Goal: Task Accomplishment & Management: Manage account settings

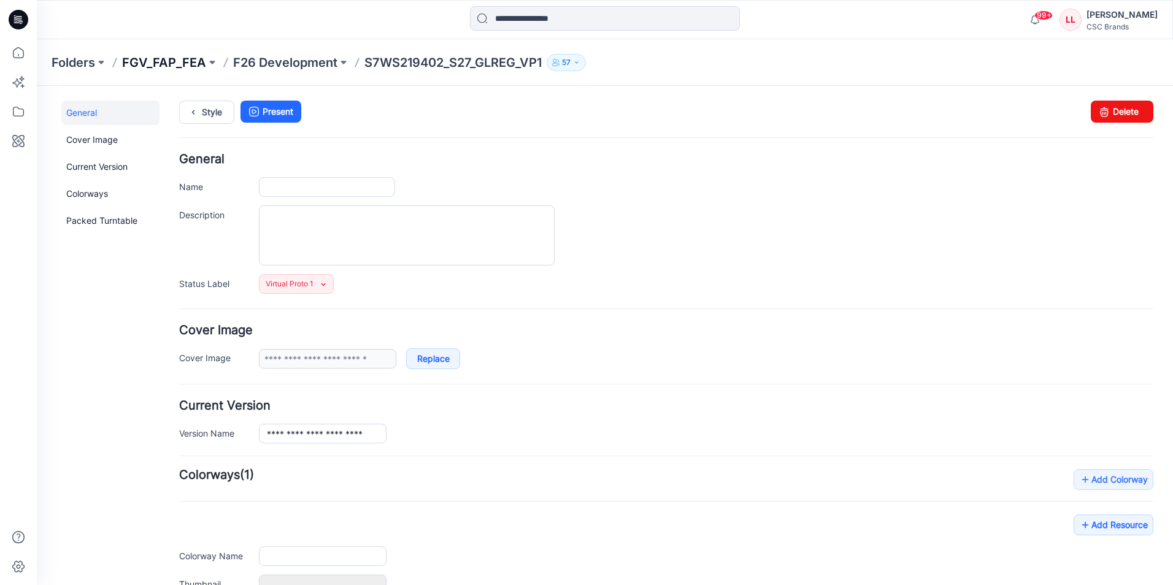
type input "**********"
click at [198, 109] on icon at bounding box center [193, 112] width 17 height 22
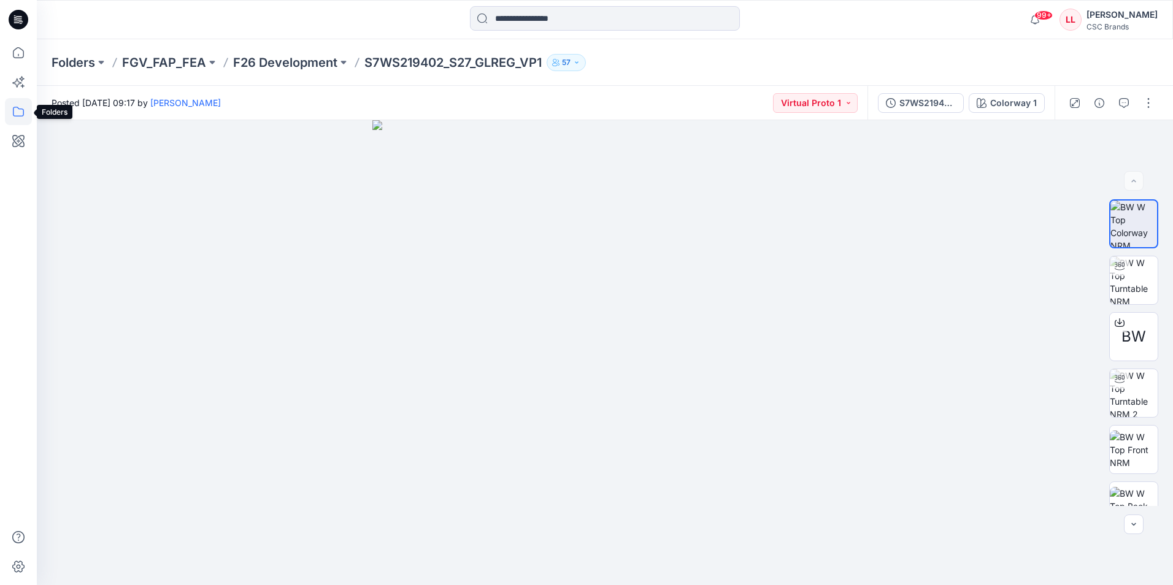
click at [13, 107] on icon at bounding box center [18, 111] width 27 height 27
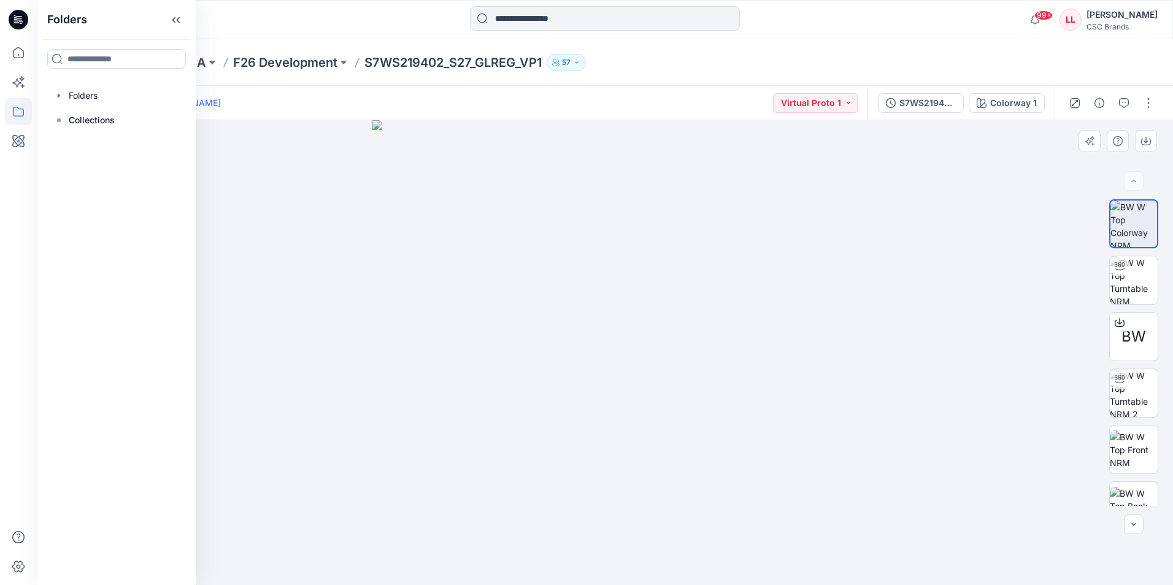
click at [350, 180] on div at bounding box center [605, 352] width 1136 height 465
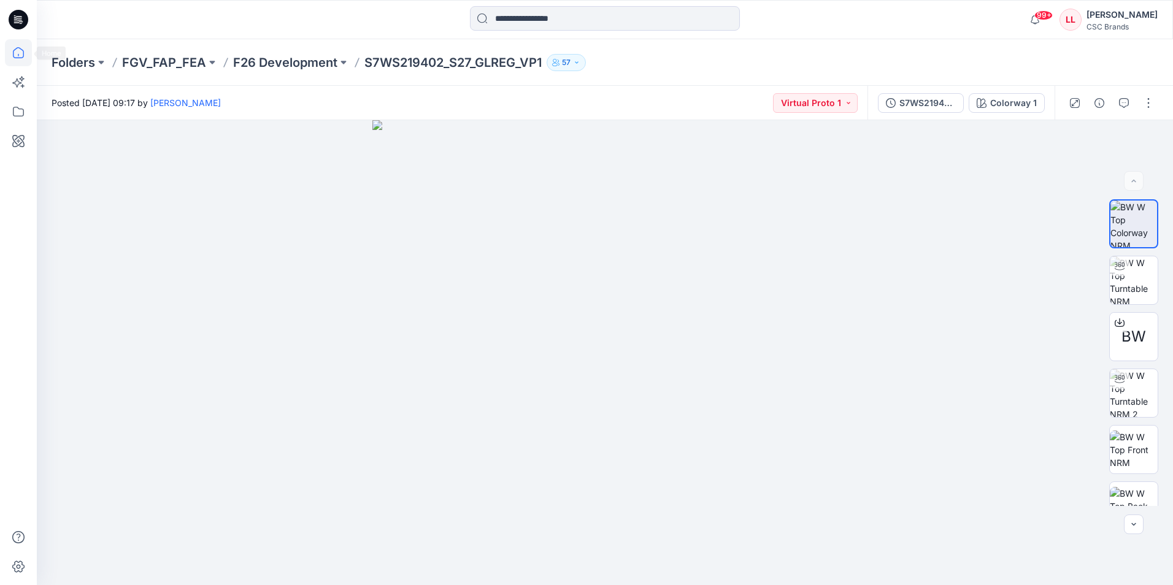
click at [20, 44] on icon at bounding box center [18, 52] width 27 height 27
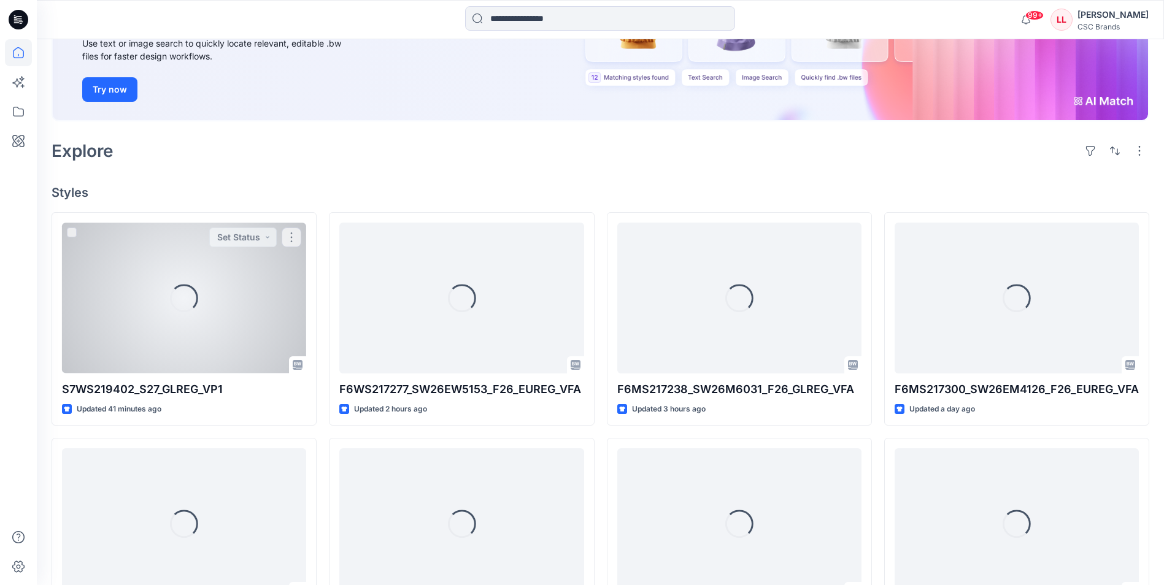
scroll to position [184, 0]
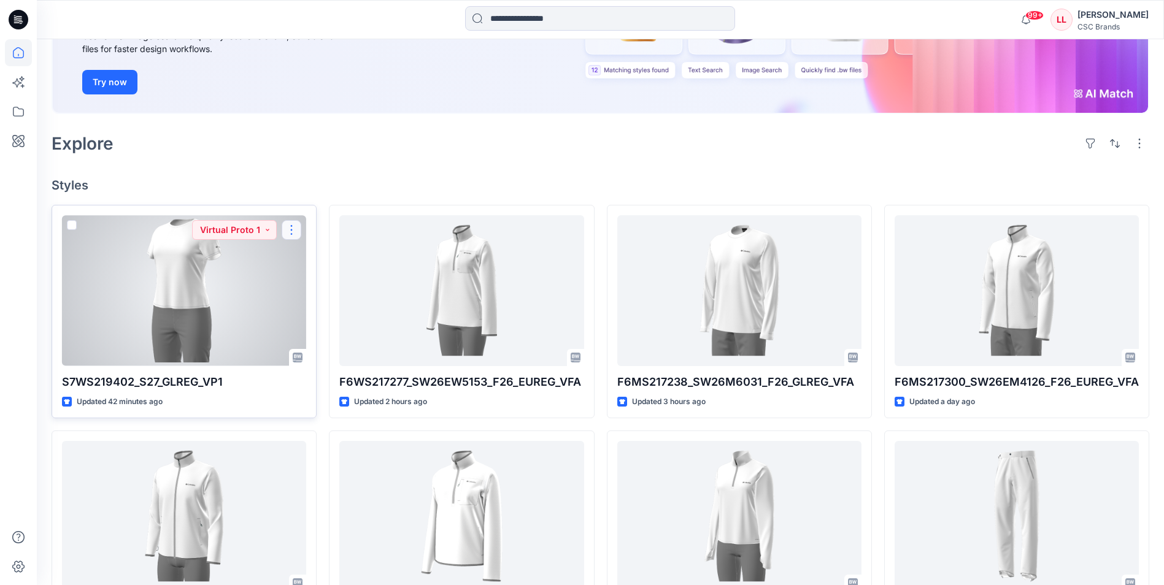
click at [291, 228] on button "button" at bounding box center [292, 230] width 20 height 20
click at [341, 262] on button "Edit" at bounding box center [350, 258] width 133 height 23
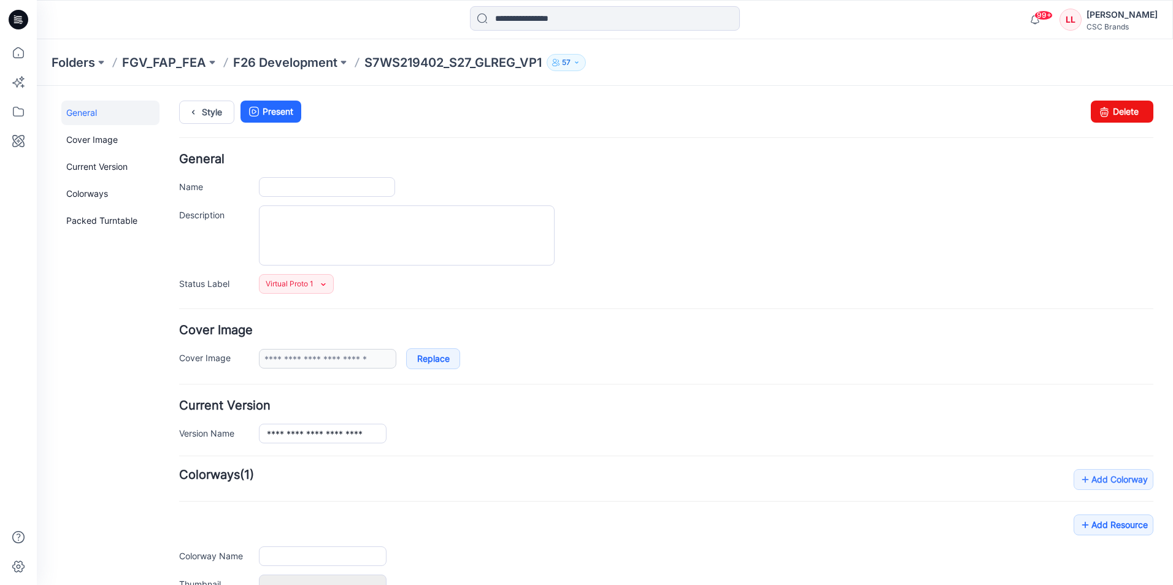
type input "**********"
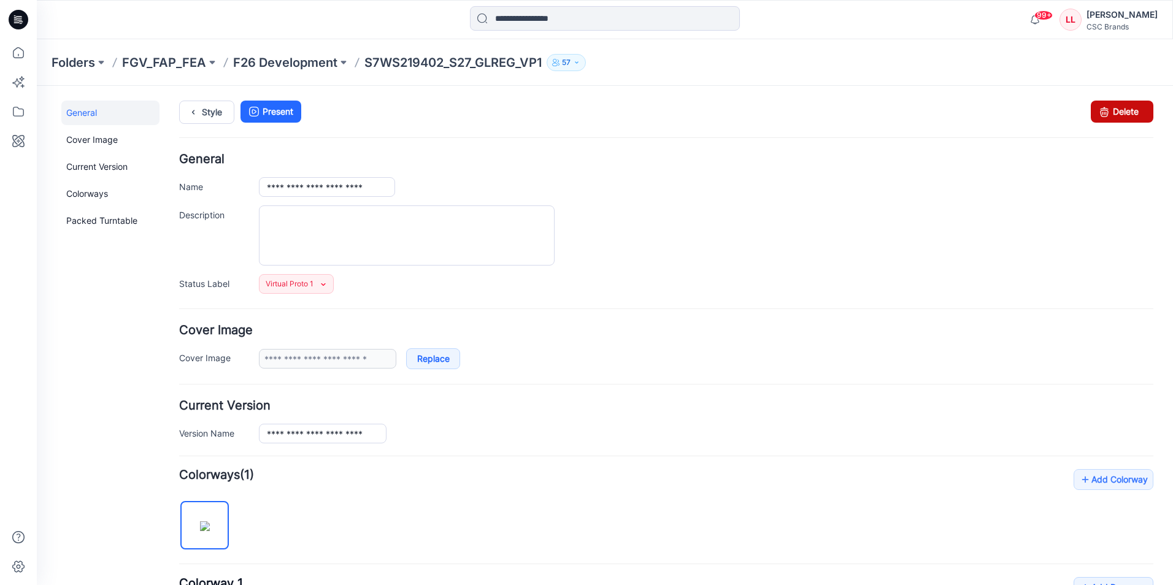
click at [1111, 108] on link "Delete" at bounding box center [1122, 112] width 63 height 22
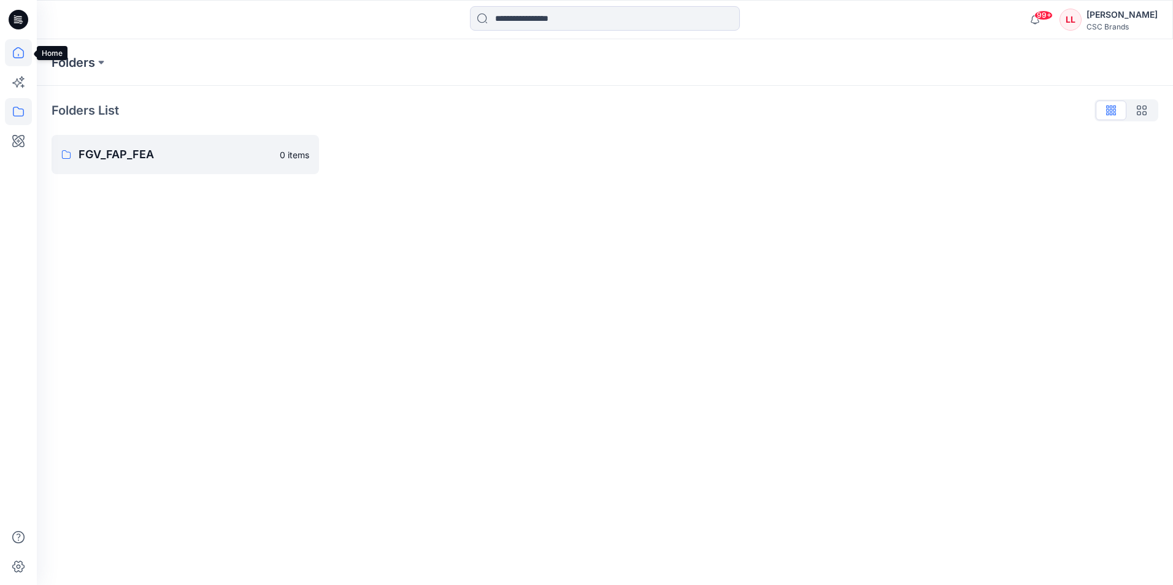
click at [20, 57] on icon at bounding box center [18, 52] width 27 height 27
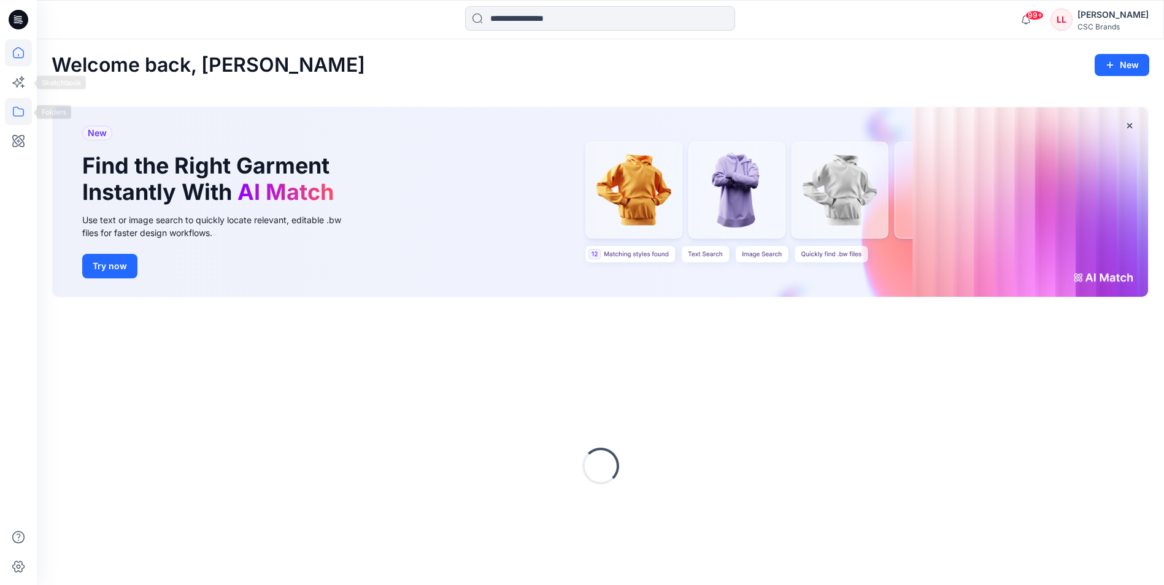
click at [11, 103] on icon at bounding box center [18, 111] width 27 height 27
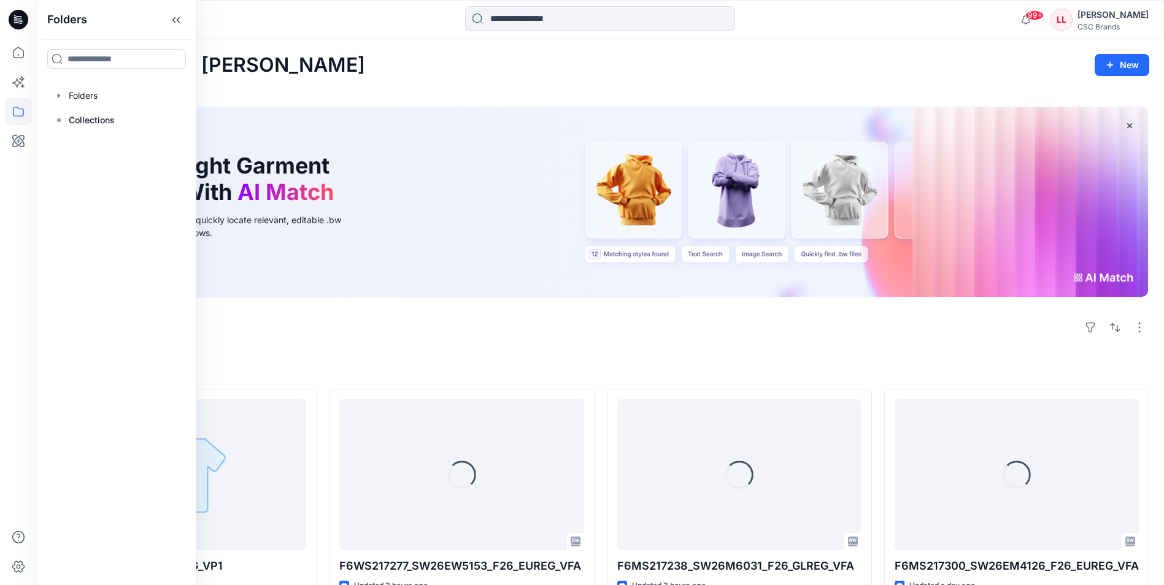
click at [366, 31] on div at bounding box center [599, 19] width 563 height 27
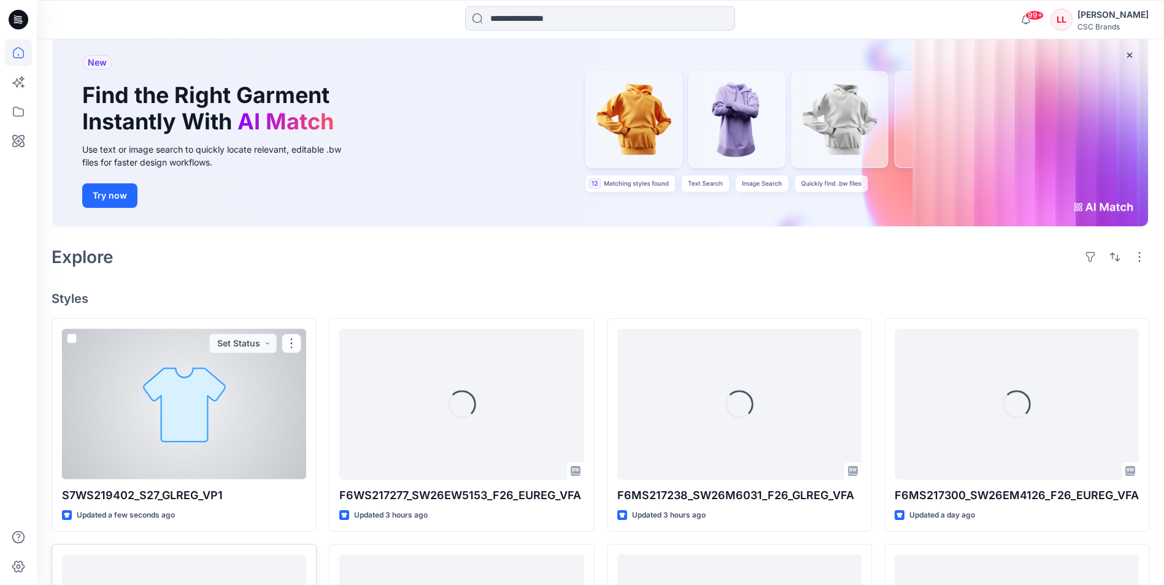
scroll to position [184, 0]
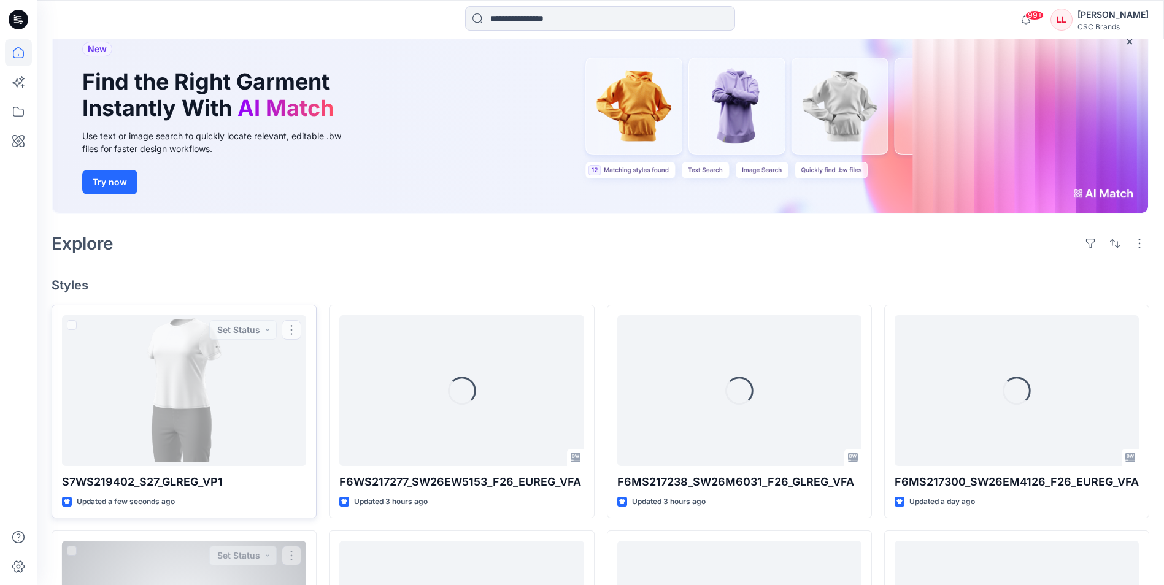
scroll to position [184, 0]
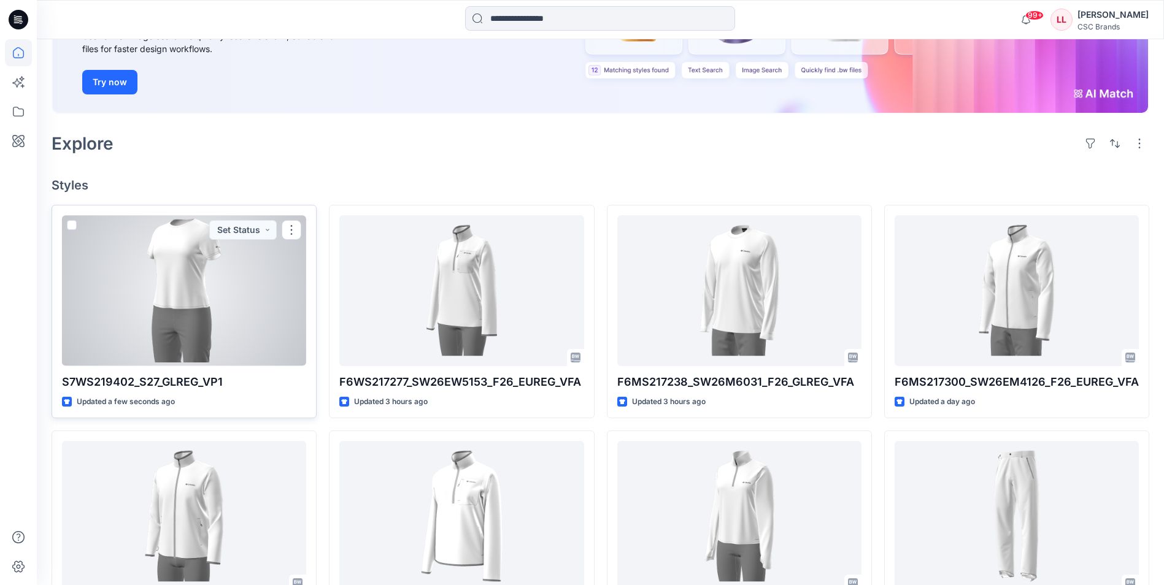
click at [194, 298] on div at bounding box center [184, 290] width 244 height 150
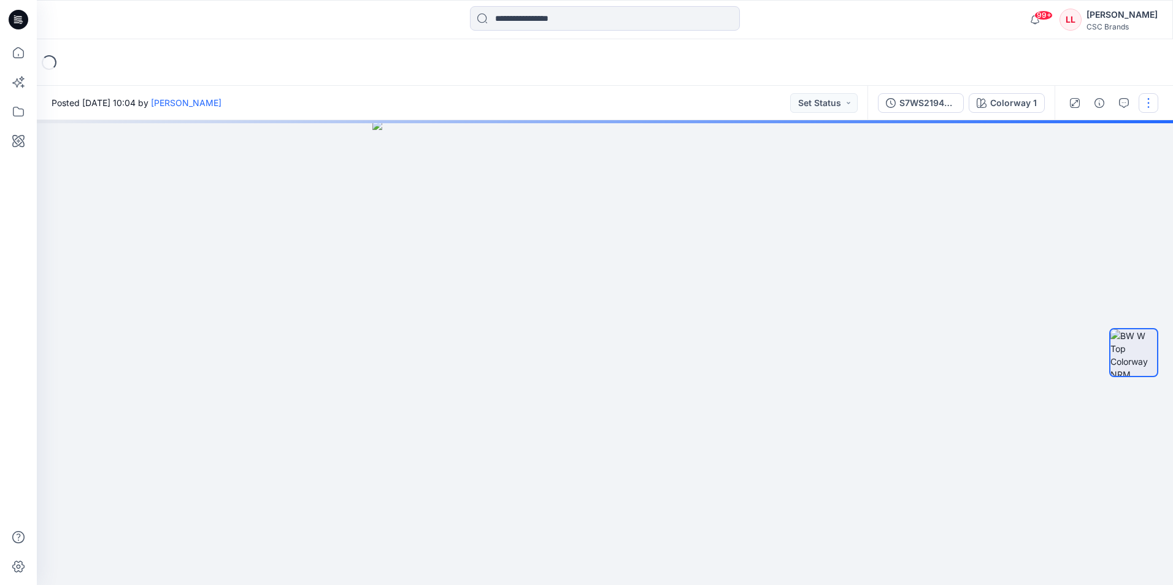
click at [1142, 99] on button "button" at bounding box center [1149, 103] width 20 height 20
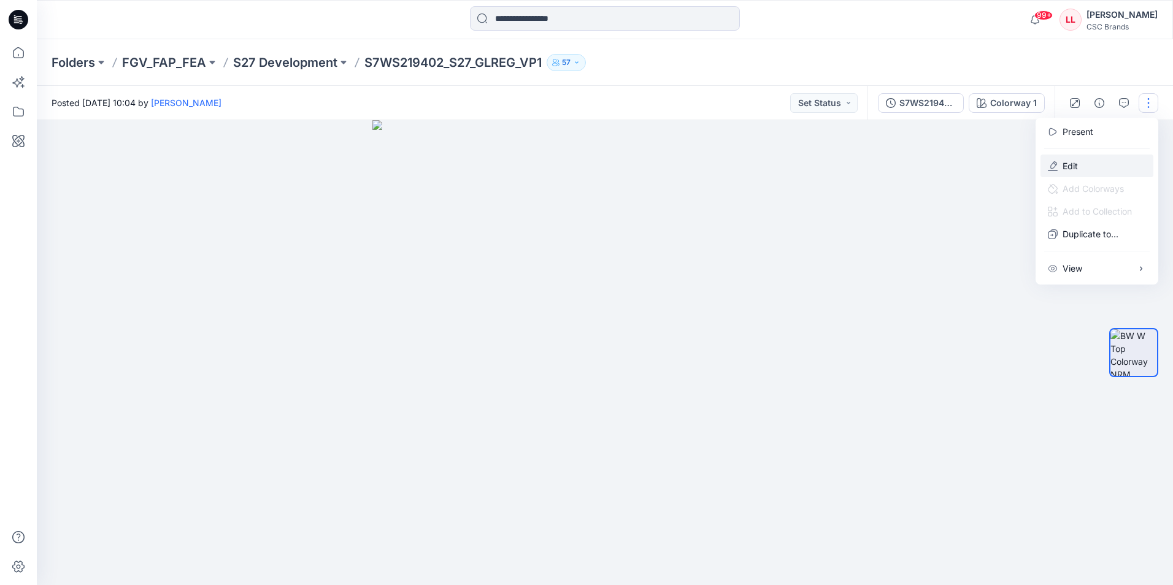
click at [1098, 164] on button "Edit" at bounding box center [1097, 166] width 113 height 23
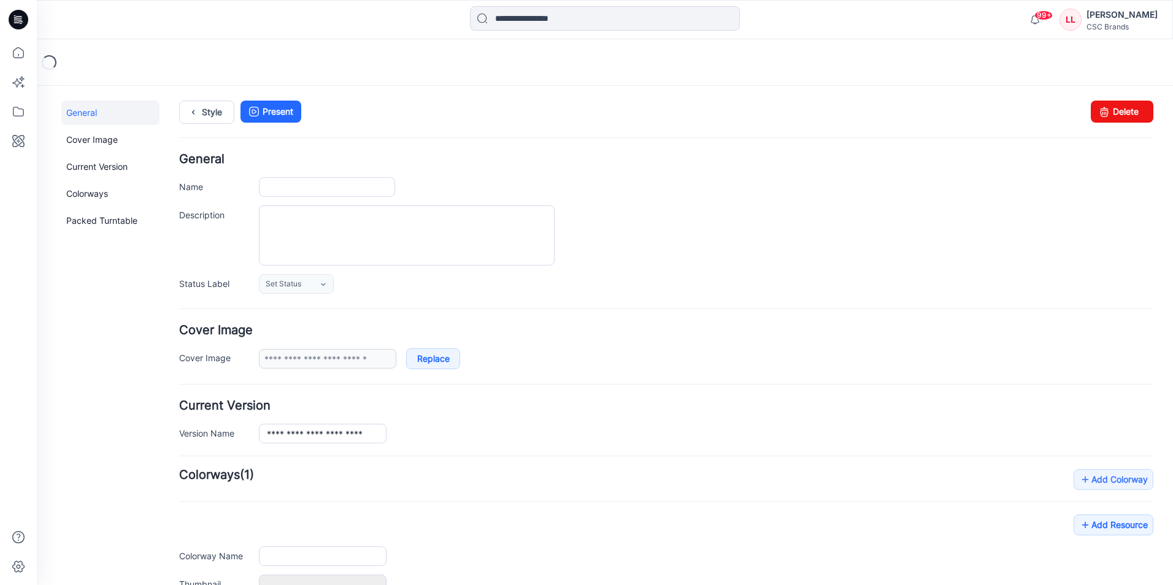
type input "**********"
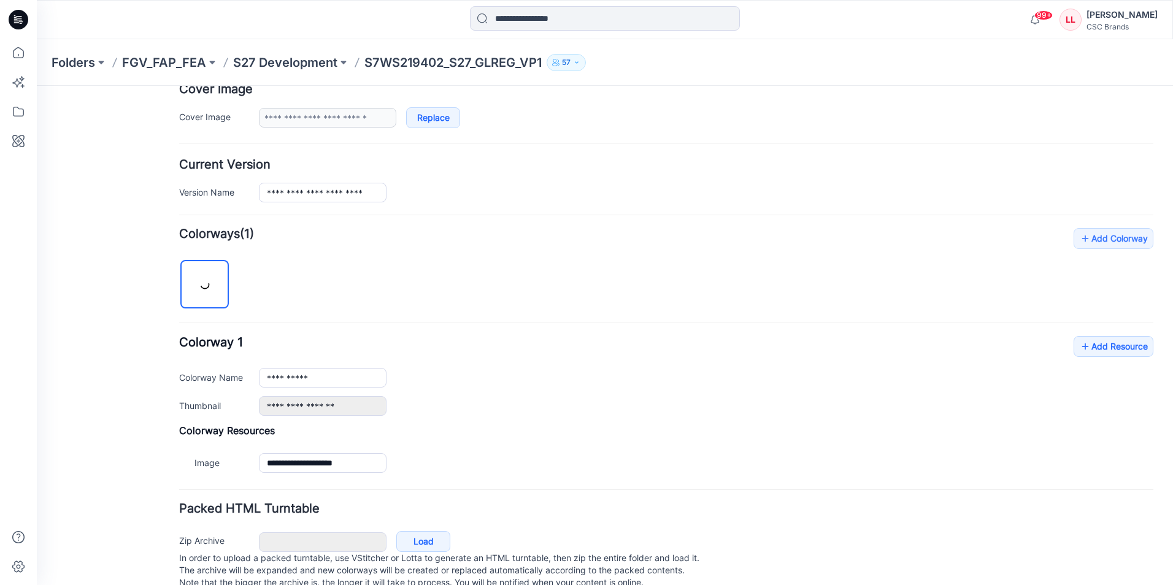
scroll to position [274, 0]
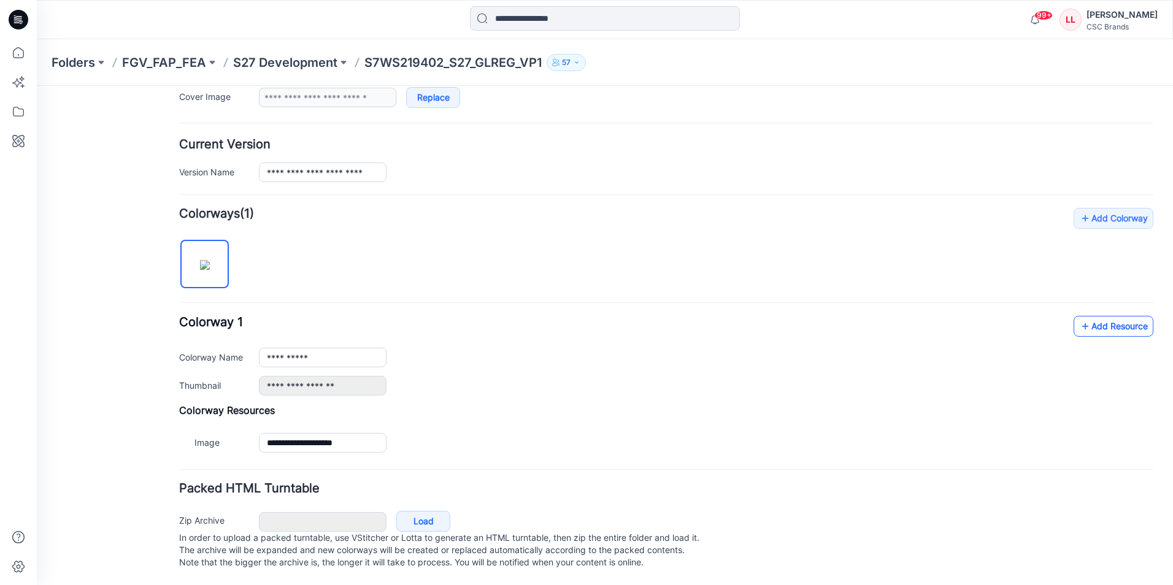
click at [1096, 321] on link "Add Resource" at bounding box center [1114, 326] width 80 height 21
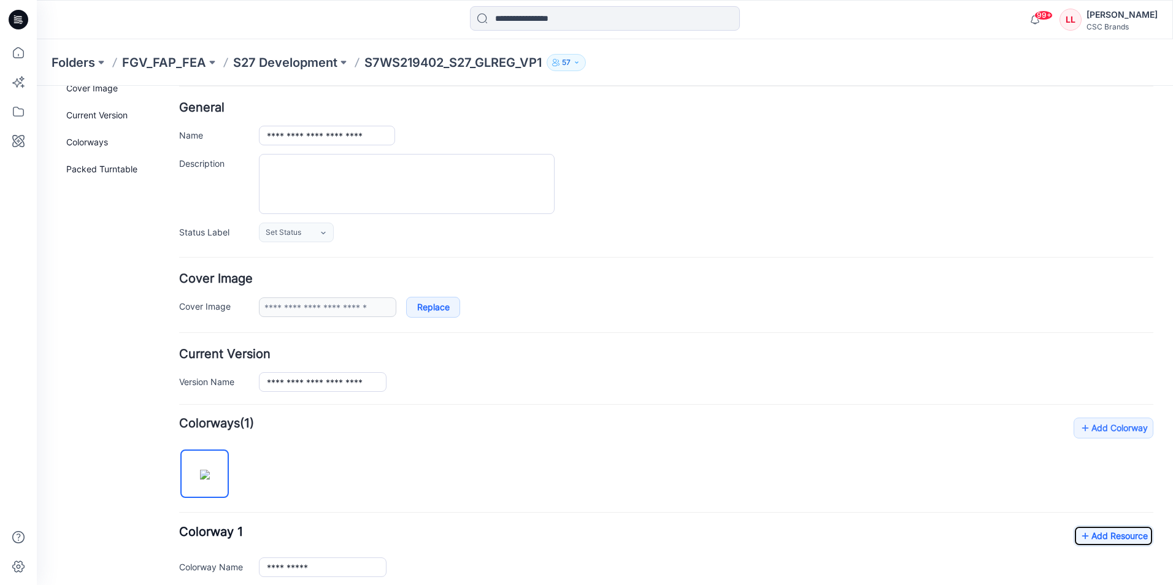
scroll to position [0, 0]
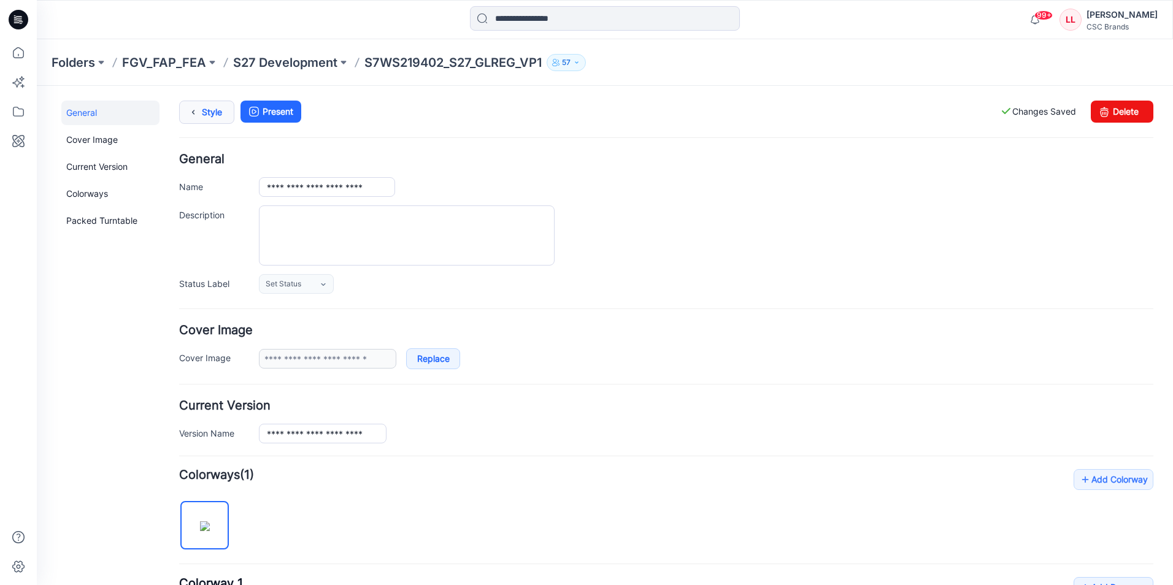
click at [188, 110] on icon at bounding box center [193, 112] width 17 height 22
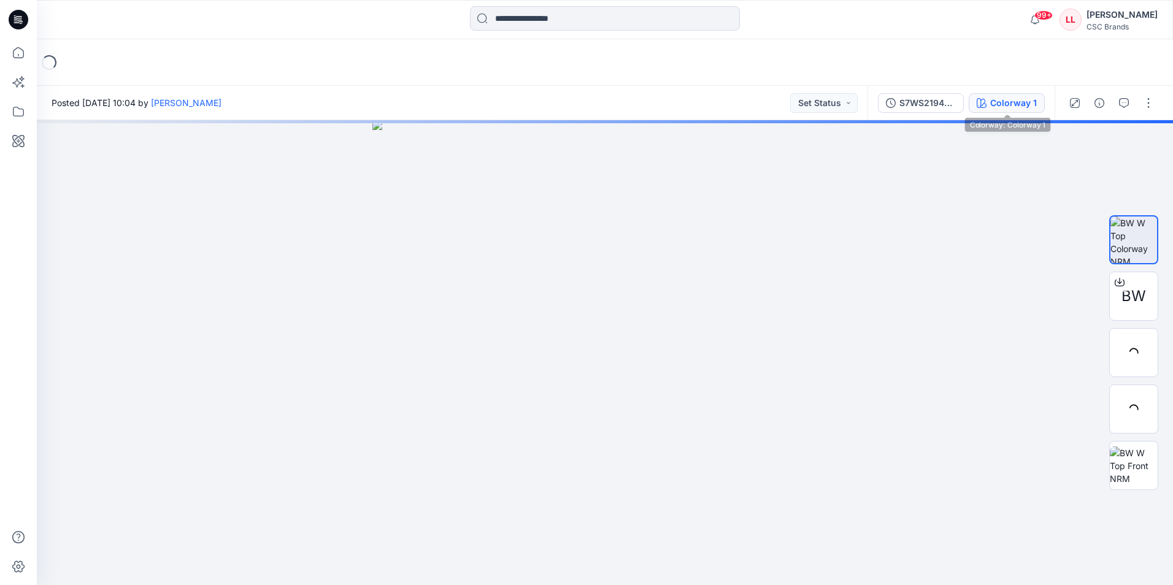
click at [1009, 106] on div "Colorway 1" at bounding box center [1013, 102] width 47 height 13
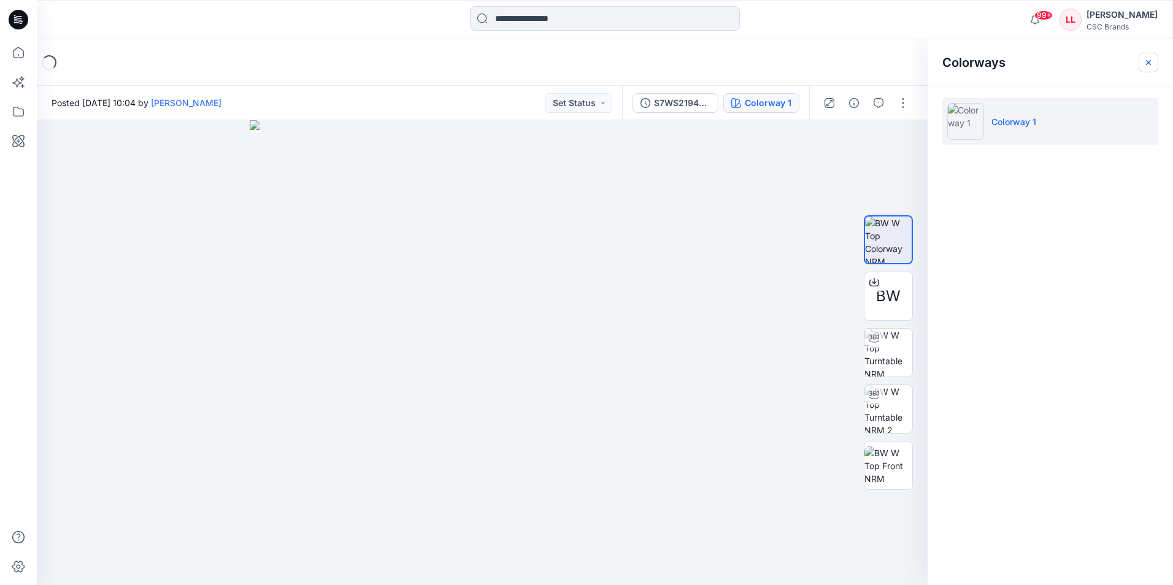
click at [1148, 64] on icon "button" at bounding box center [1149, 63] width 10 height 10
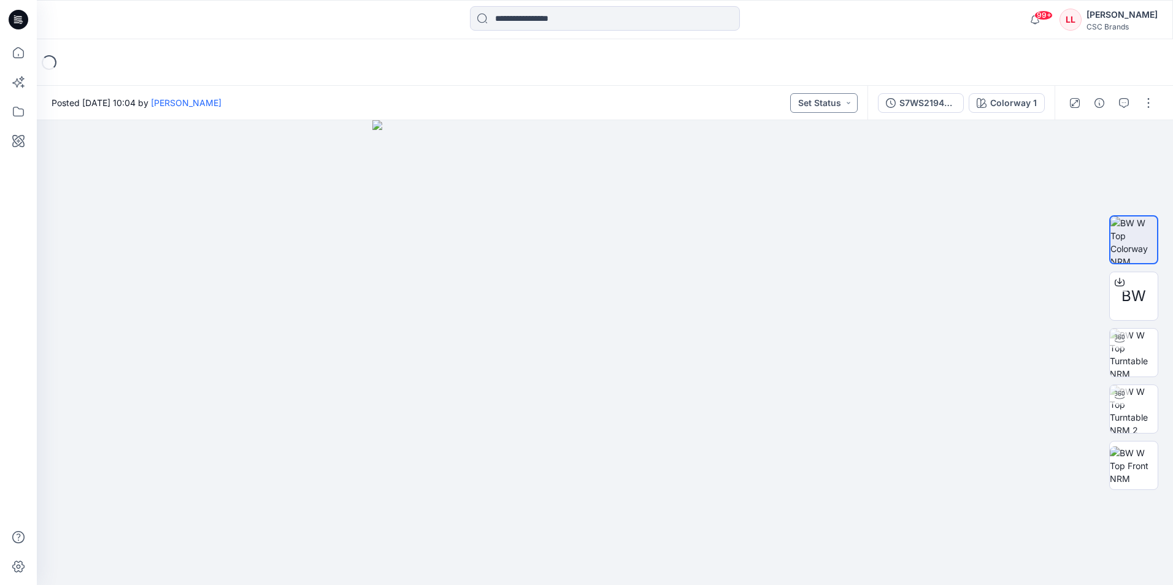
click at [826, 99] on button "Set Status" at bounding box center [823, 103] width 67 height 20
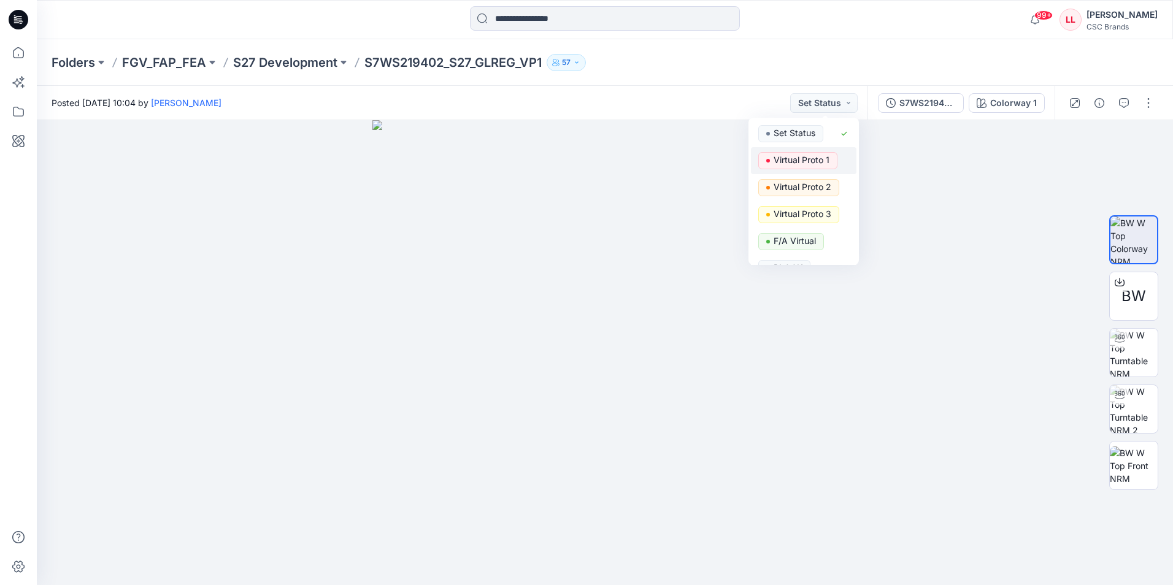
click at [813, 161] on p "Virtual Proto 1" at bounding box center [802, 160] width 56 height 16
